Goal: Task Accomplishment & Management: Manage account settings

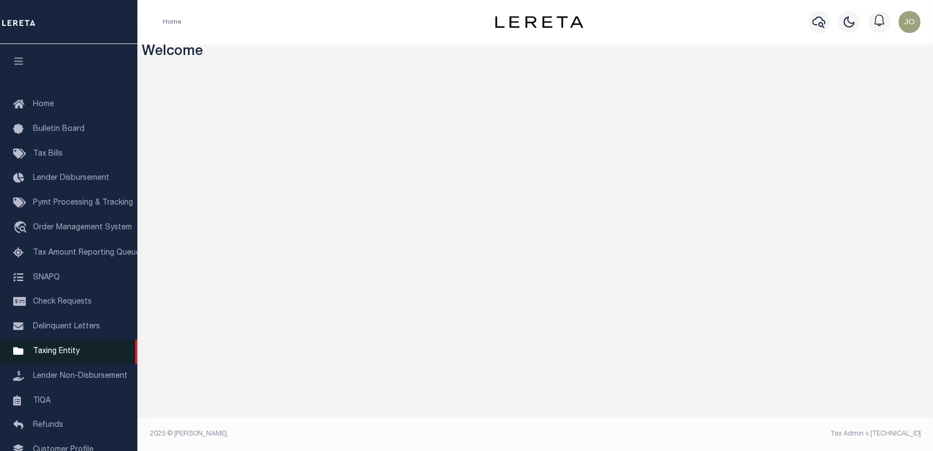
click at [75, 350] on link "Taxing Entity" at bounding box center [68, 351] width 137 height 25
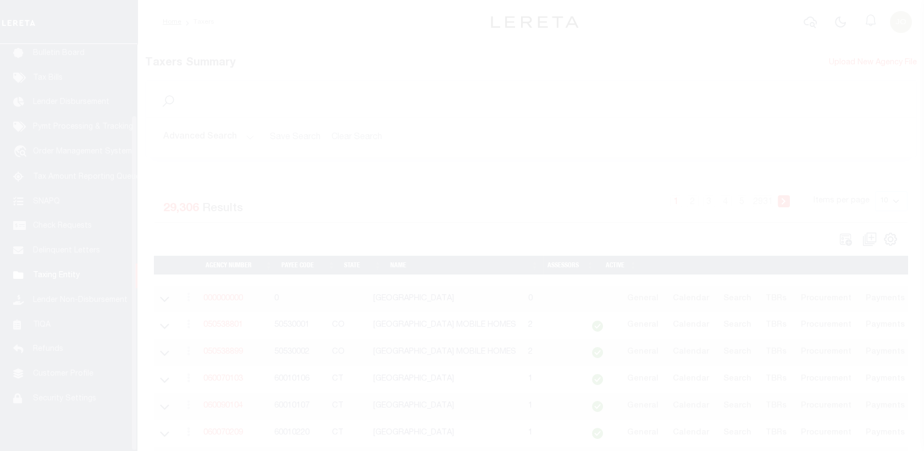
scroll to position [85, 0]
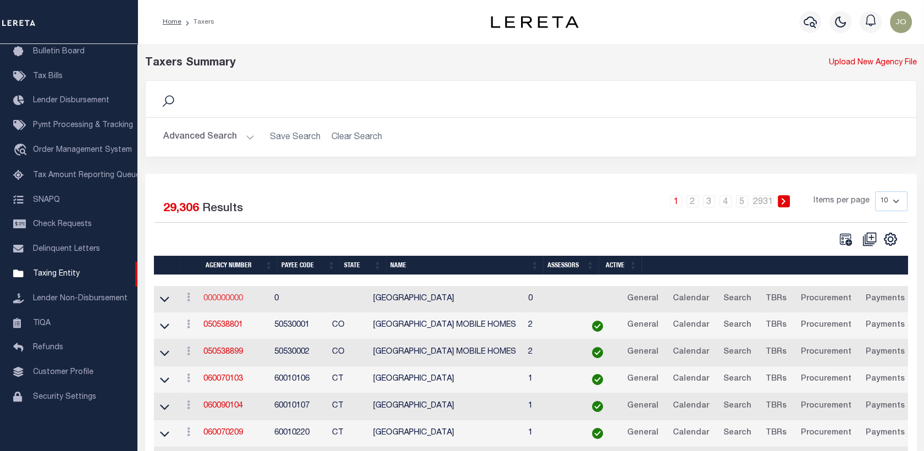
click at [230, 295] on link "000000000" at bounding box center [223, 299] width 40 height 8
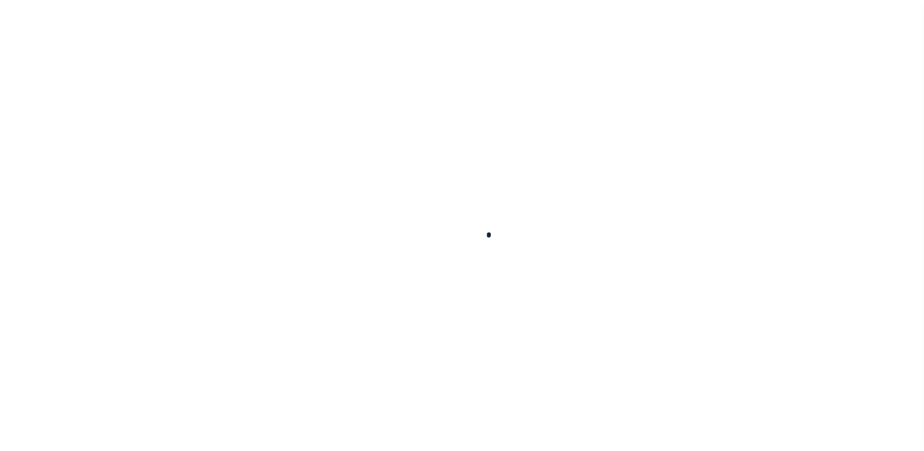
select select
checkbox input "false"
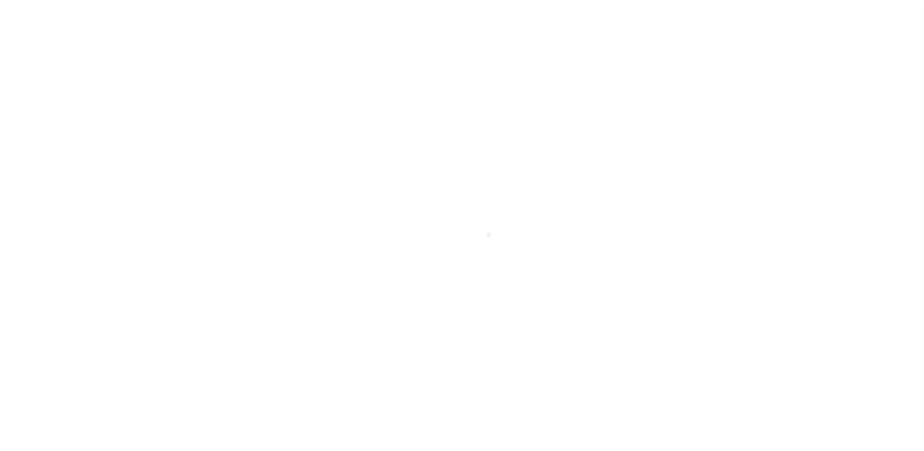
checkbox input "false"
